Goal: Task Accomplishment & Management: Manage account settings

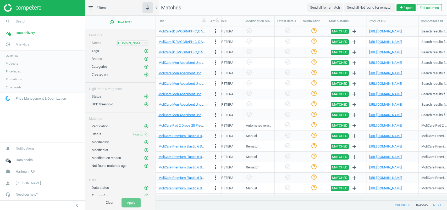
scroll to position [0, 502]
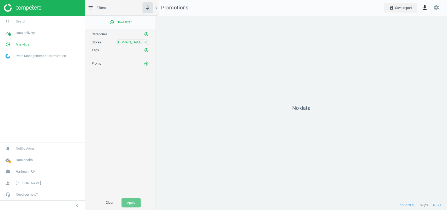
scroll to position [185, 291]
click at [26, 44] on span "Analytics" at bounding box center [23, 44] width 14 height 5
click at [13, 63] on span "Products" at bounding box center [12, 64] width 12 height 4
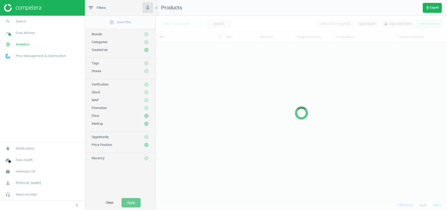
scroll to position [148, 286]
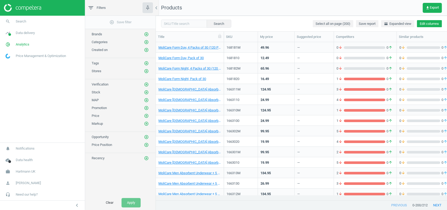
click at [439, 21] on button "Edit columns" at bounding box center [429, 23] width 25 height 7
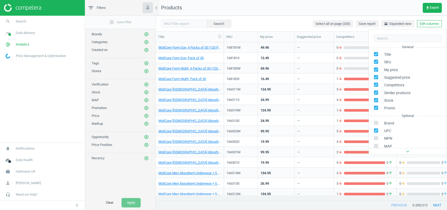
scroll to position [82, 0]
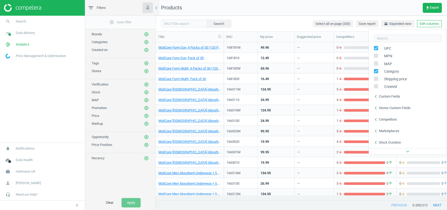
click at [391, 95] on div "Custom fields" at bounding box center [389, 96] width 21 height 5
click at [383, 108] on div "Stores custom fields" at bounding box center [395, 108] width 32 height 5
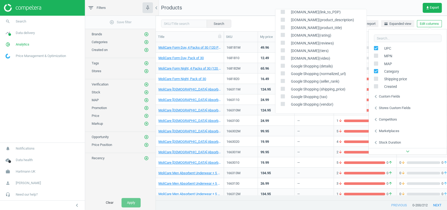
scroll to position [656, 0]
click at [318, 78] on div "Google Shopping (seller_rank)" at bounding box center [320, 82] width 91 height 8
click at [390, 82] on div "Shipping price" at bounding box center [408, 79] width 78 height 8
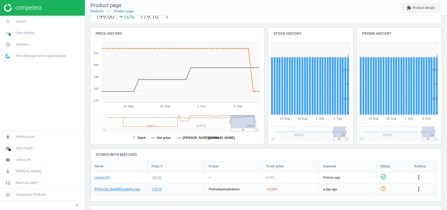
click at [420, 191] on icon "more_vert" at bounding box center [418, 189] width 6 height 6
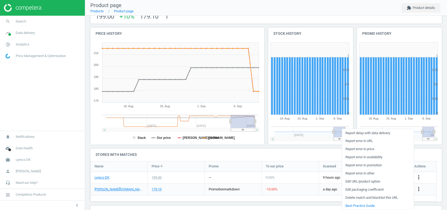
click at [380, 190] on link "Edit packaging coefficient" at bounding box center [378, 190] width 72 height 8
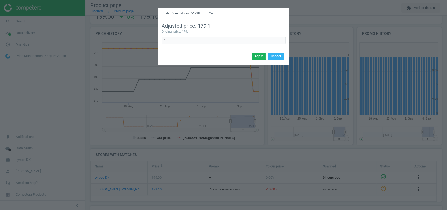
click at [263, 158] on div "Post-it Green Notes | 51x38 mm | Gul Adjusted price: 179.1 Original price: 179.…" at bounding box center [223, 105] width 447 height 210
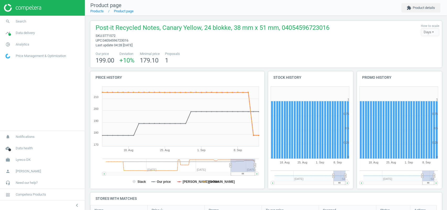
click at [114, 34] on span "3771572" at bounding box center [109, 36] width 13 height 4
copy span "3771572"
click at [111, 37] on span "3771572" at bounding box center [109, 36] width 13 height 4
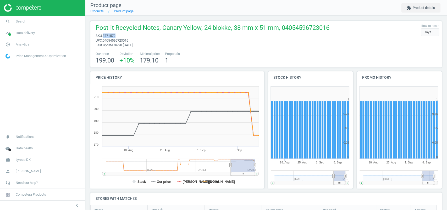
click at [111, 37] on span "3771572" at bounding box center [109, 36] width 13 height 4
click at [35, 32] on span "Data delivery" at bounding box center [25, 33] width 19 height 5
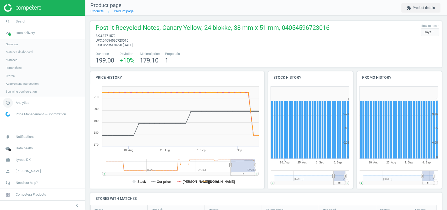
click at [28, 97] on link "pie_chart_outlined Analytics" at bounding box center [42, 103] width 85 height 12
click at [16, 62] on span "Products" at bounding box center [12, 64] width 12 height 4
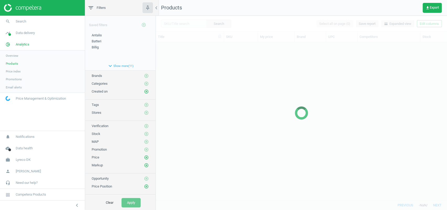
scroll to position [148, 286]
click at [175, 24] on div at bounding box center [301, 113] width 291 height 195
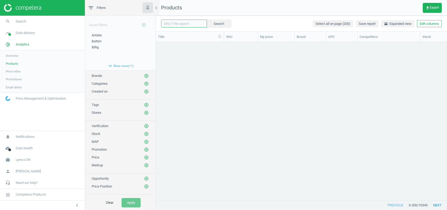
click at [183, 23] on input "text" at bounding box center [184, 24] width 46 height 8
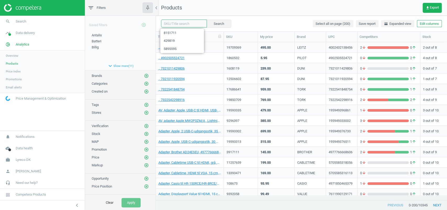
paste input "3771572"
type input "3771572"
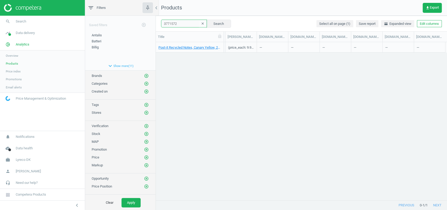
scroll to position [0, 288]
click at [178, 23] on input "3771572" at bounding box center [184, 24] width 46 height 8
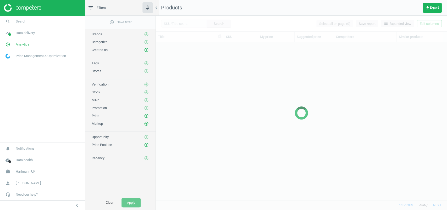
scroll to position [148, 286]
click at [31, 170] on span "Hartmann UK" at bounding box center [26, 171] width 20 height 5
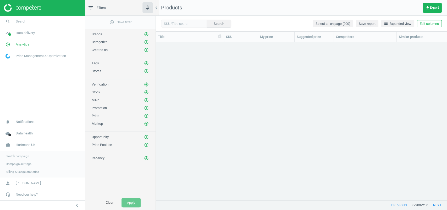
click at [29, 155] on span "Switch campaign" at bounding box center [17, 156] width 23 height 4
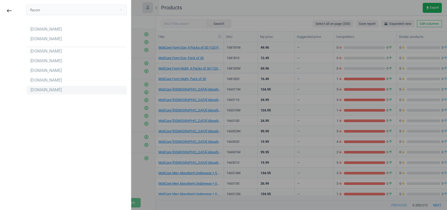
type input "flaconi"
click at [48, 91] on div "[DOMAIN_NAME]" at bounding box center [76, 90] width 100 height 8
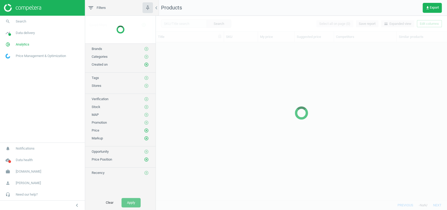
scroll to position [148, 286]
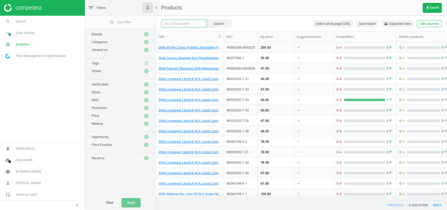
click at [184, 25] on input "text" at bounding box center [184, 24] width 46 height 8
paste input "80004847-100"
type input "80004847-100"
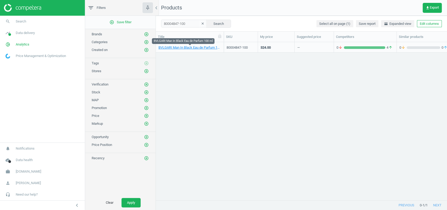
click at [181, 46] on link "BVLGARI Man In Black Eau de Parfum 100 ml" at bounding box center [189, 47] width 63 height 5
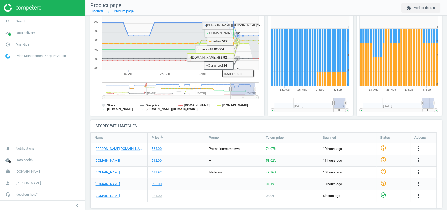
scroll to position [80, 0]
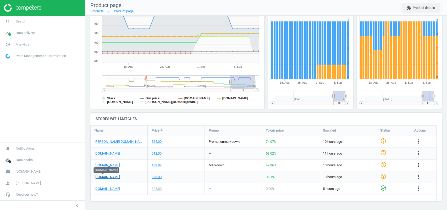
click at [109, 176] on link "makeup.pl" at bounding box center [107, 177] width 25 height 5
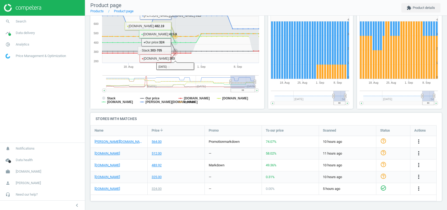
scroll to position [0, 0]
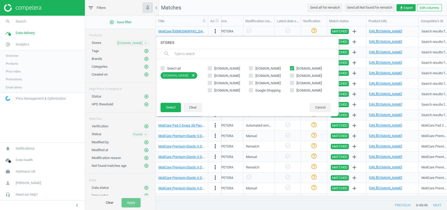
scroll to position [0, 502]
click at [310, 68] on span "[DOMAIN_NAME]" at bounding box center [308, 68] width 25 height 4
click at [293, 68] on input "[DOMAIN_NAME]" at bounding box center [291, 67] width 3 height 3
checkbox input "false"
click at [240, 74] on span "homecaremedicalsupplies.ie" at bounding box center [226, 76] width 25 height 4
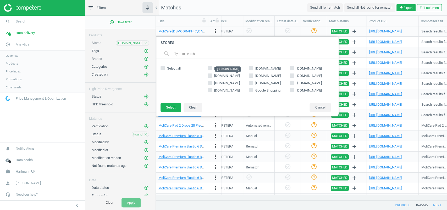
click at [212, 74] on input "homecaremedicalsupplies.ie" at bounding box center [209, 75] width 3 height 3
checkbox input "true"
click at [173, 104] on button "Select" at bounding box center [170, 107] width 20 height 9
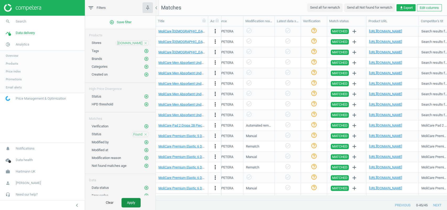
click at [130, 201] on button "Apply" at bounding box center [130, 202] width 19 height 9
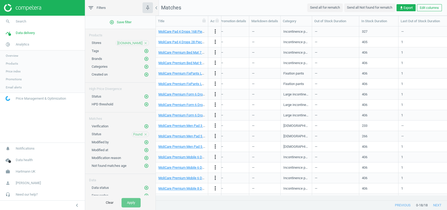
scroll to position [0, 58]
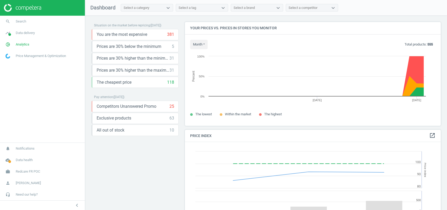
scroll to position [131, 261]
click at [24, 46] on span "Analytics" at bounding box center [23, 44] width 14 height 5
click at [30, 35] on span "Data delivery" at bounding box center [25, 33] width 19 height 5
click at [10, 73] on link "Stores" at bounding box center [42, 76] width 85 height 8
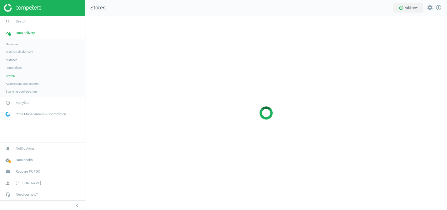
scroll to position [205, 372]
